Goal: Register for event/course

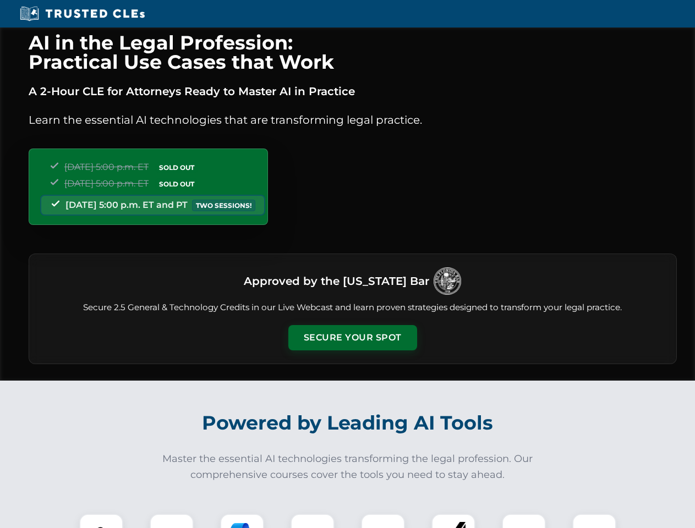
click at [352, 338] on button "Secure Your Spot" at bounding box center [352, 337] width 129 height 25
click at [101, 521] on img at bounding box center [101, 536] width 32 height 32
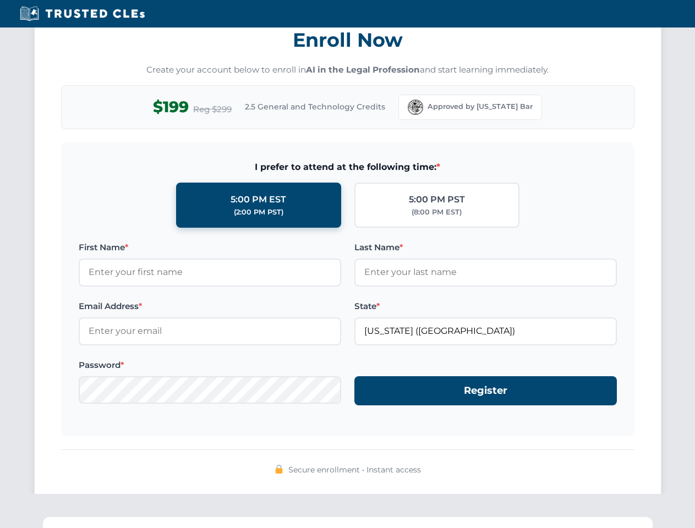
scroll to position [1079, 0]
